Goal: Information Seeking & Learning: Learn about a topic

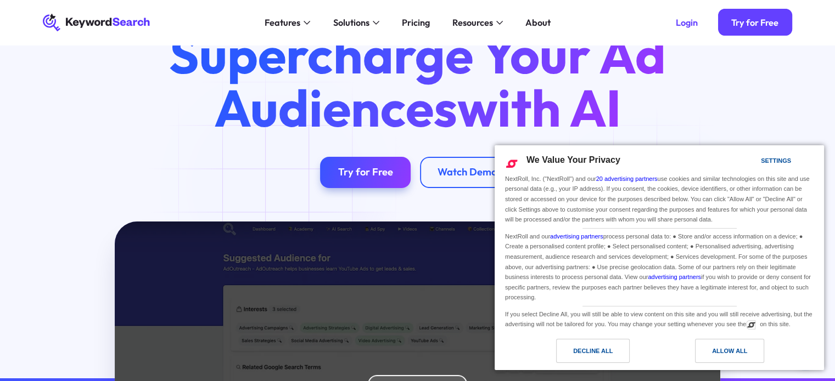
scroll to position [55, 0]
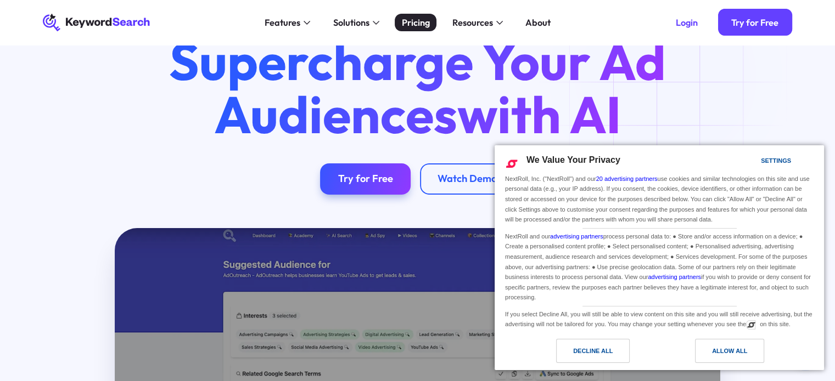
click at [412, 21] on div "Pricing" at bounding box center [416, 23] width 28 height 14
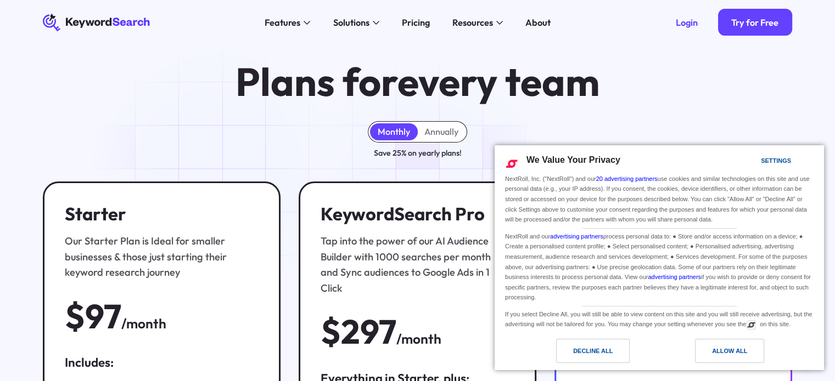
scroll to position [55, 0]
